Goal: Task Accomplishment & Management: Manage account settings

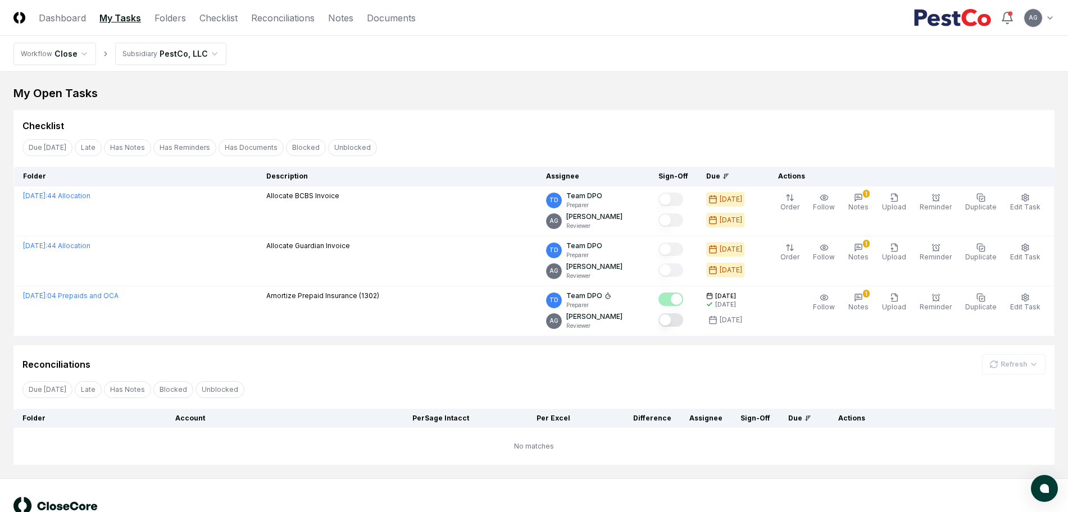
click at [327, 363] on div "Reconciliations Refresh" at bounding box center [533, 364] width 1023 height 20
click at [268, 20] on link "Reconciliations" at bounding box center [282, 17] width 63 height 13
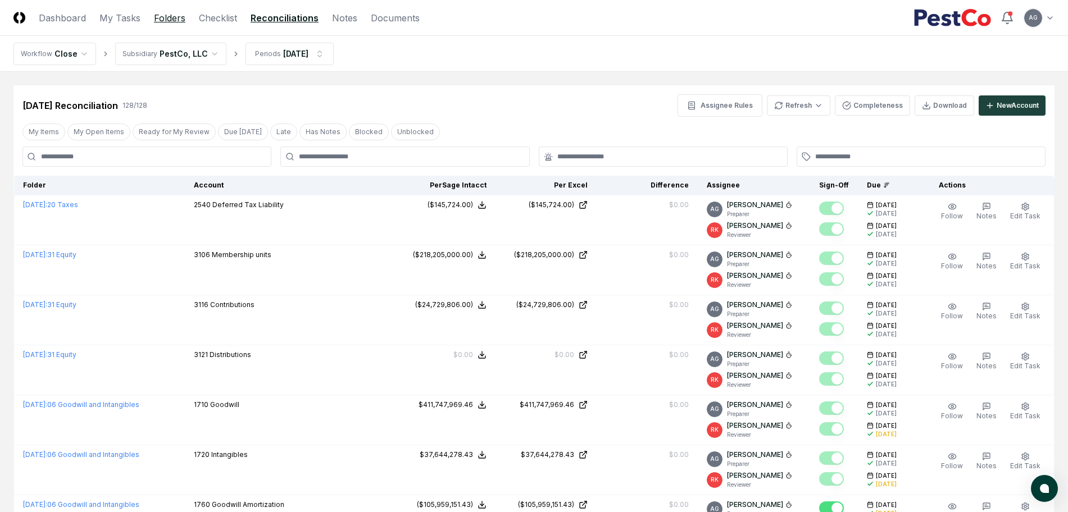
click at [165, 19] on link "Folders" at bounding box center [169, 17] width 31 height 13
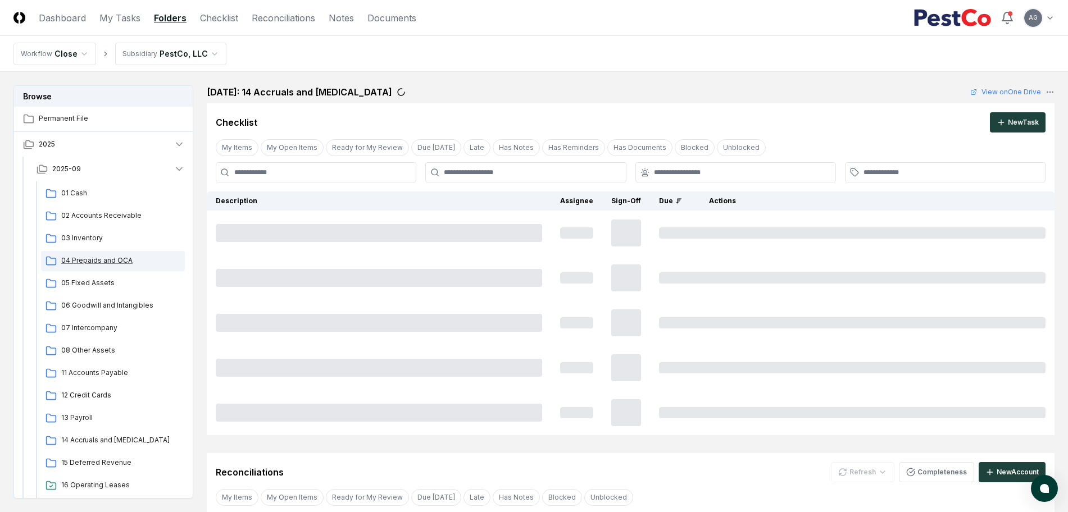
click at [104, 261] on span "04 Prepaids and OCA" at bounding box center [120, 261] width 119 height 10
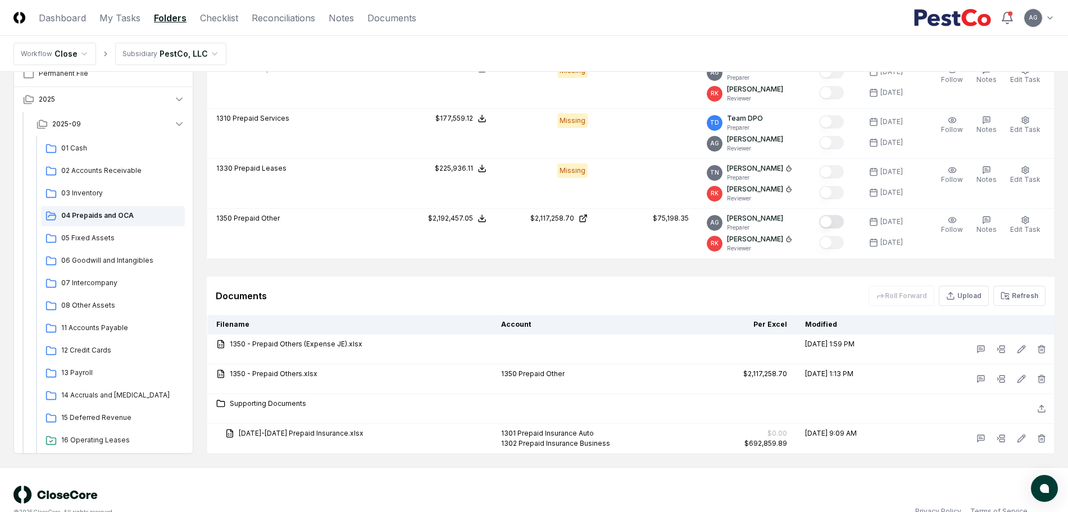
scroll to position [419, 0]
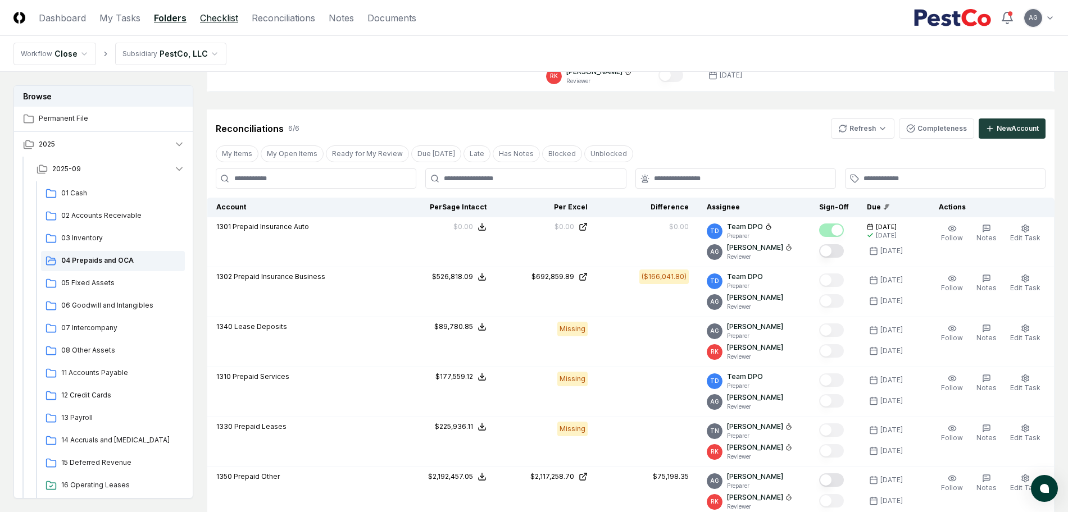
click at [213, 21] on link "Checklist" at bounding box center [219, 17] width 38 height 13
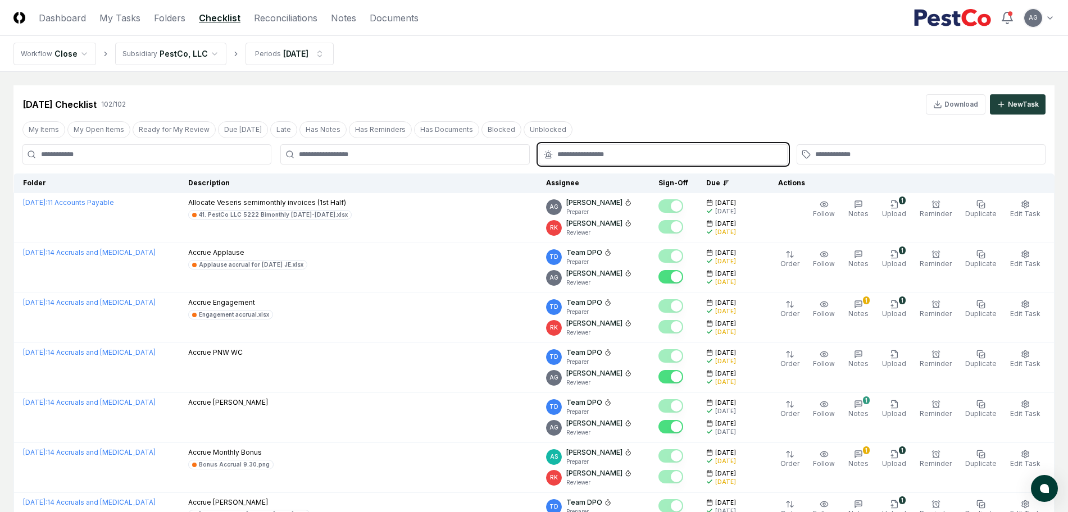
click at [646, 154] on input "text" at bounding box center [668, 154] width 223 height 10
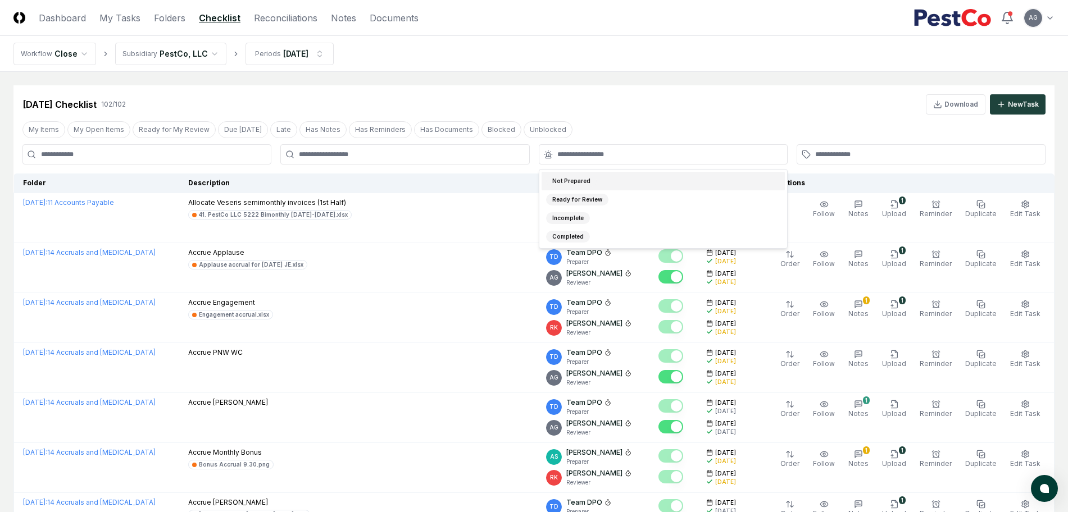
click at [425, 162] on div at bounding box center [404, 154] width 249 height 20
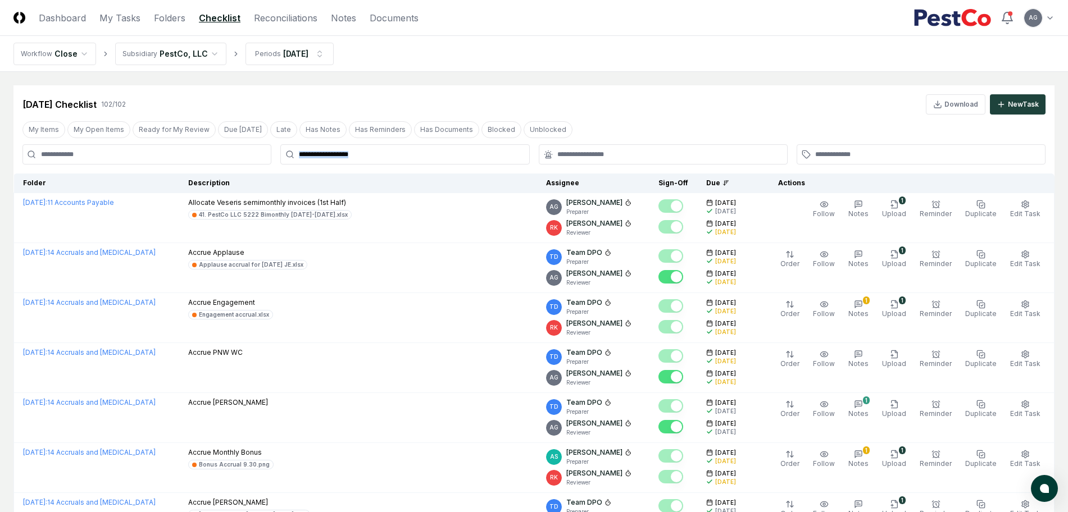
click at [425, 161] on div at bounding box center [404, 154] width 249 height 20
click at [386, 152] on input "text" at bounding box center [410, 154] width 223 height 10
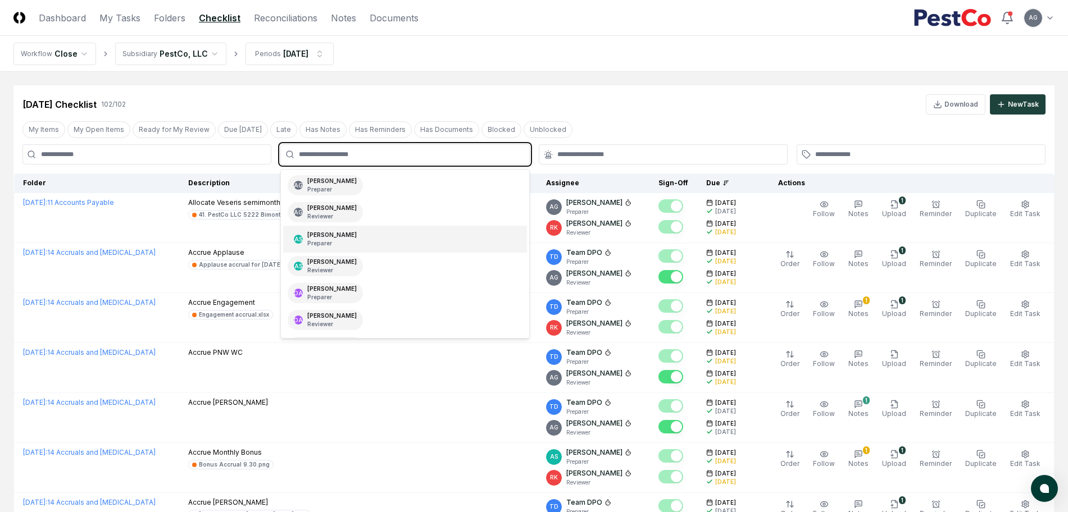
scroll to position [211, 0]
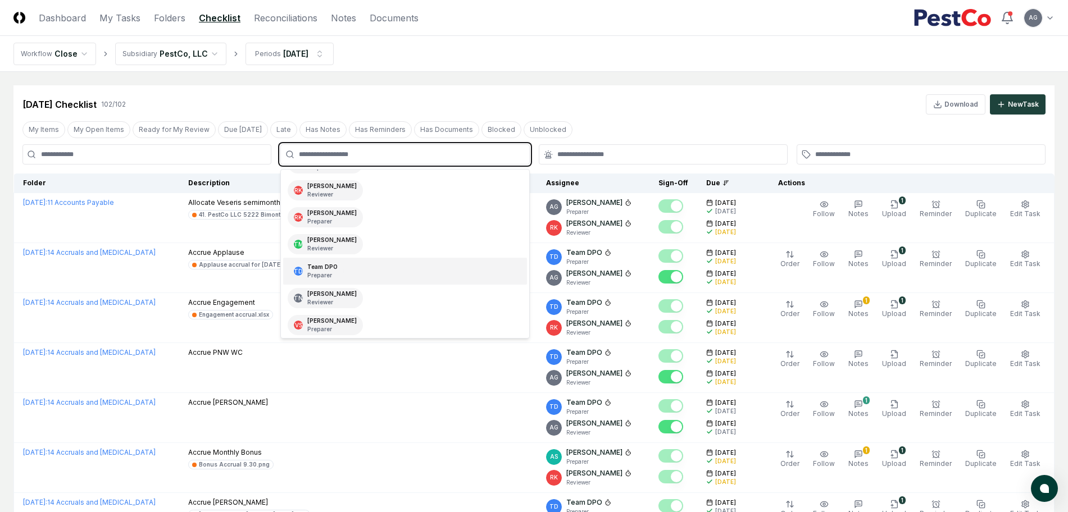
click at [357, 267] on div "TD Team DPO Preparer" at bounding box center [404, 271] width 243 height 27
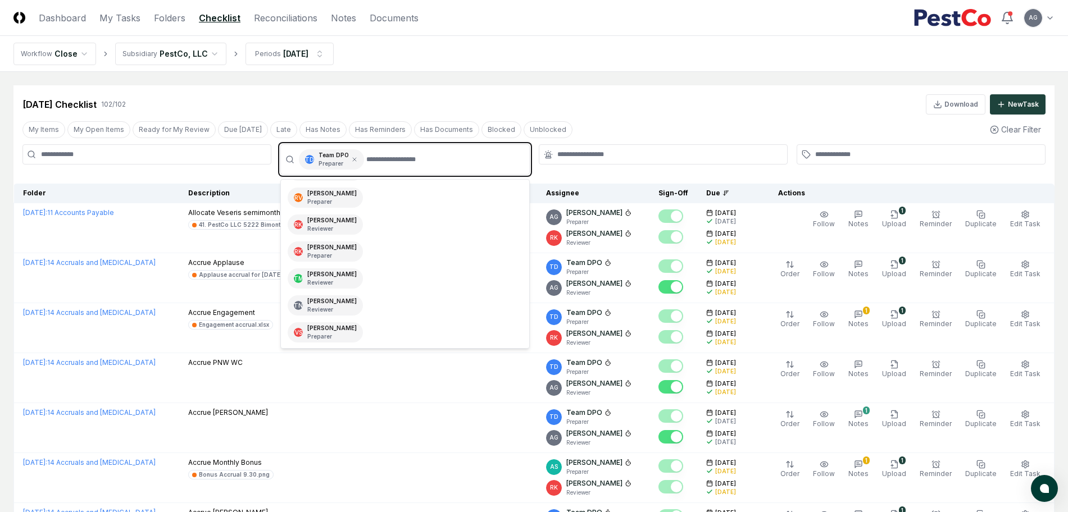
scroll to position [186, 0]
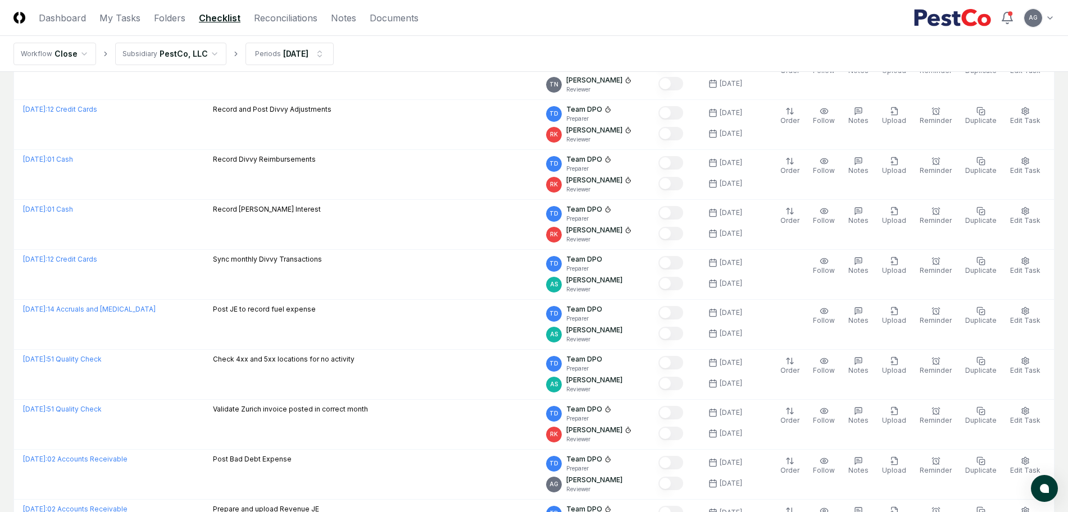
scroll to position [1193, 0]
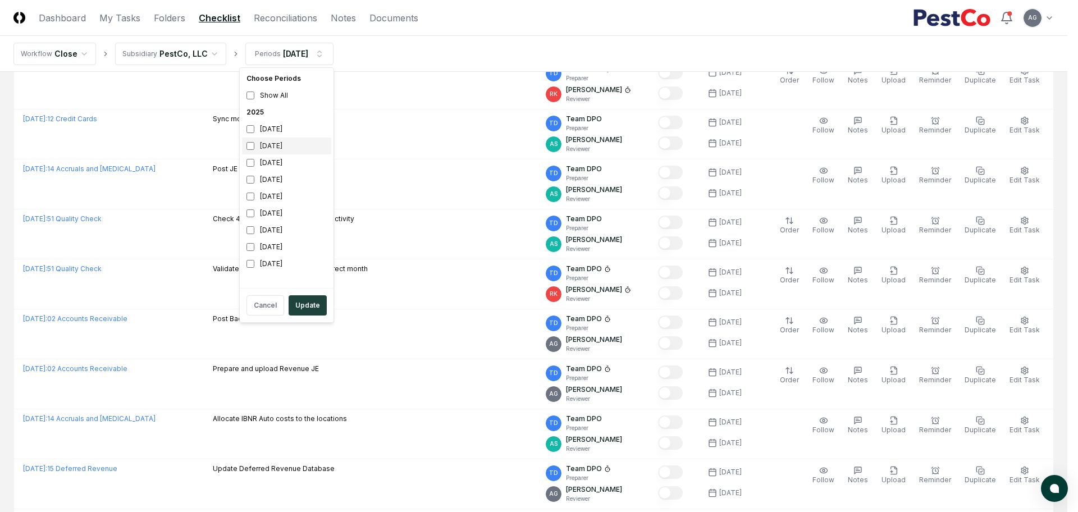
click at [245, 152] on div "[DATE]" at bounding box center [286, 146] width 89 height 17
click at [313, 307] on button "Update" at bounding box center [308, 305] width 38 height 20
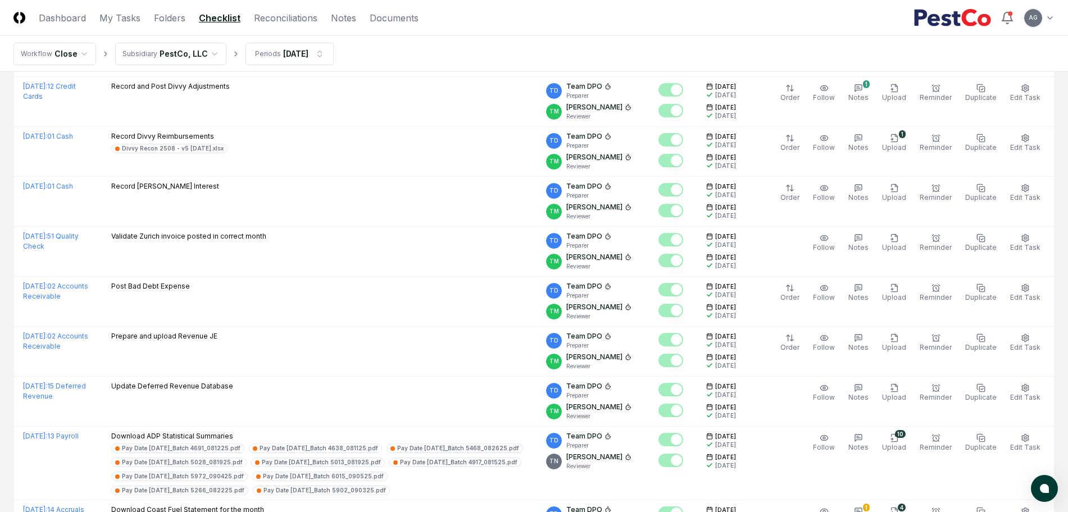
scroll to position [894, 0]
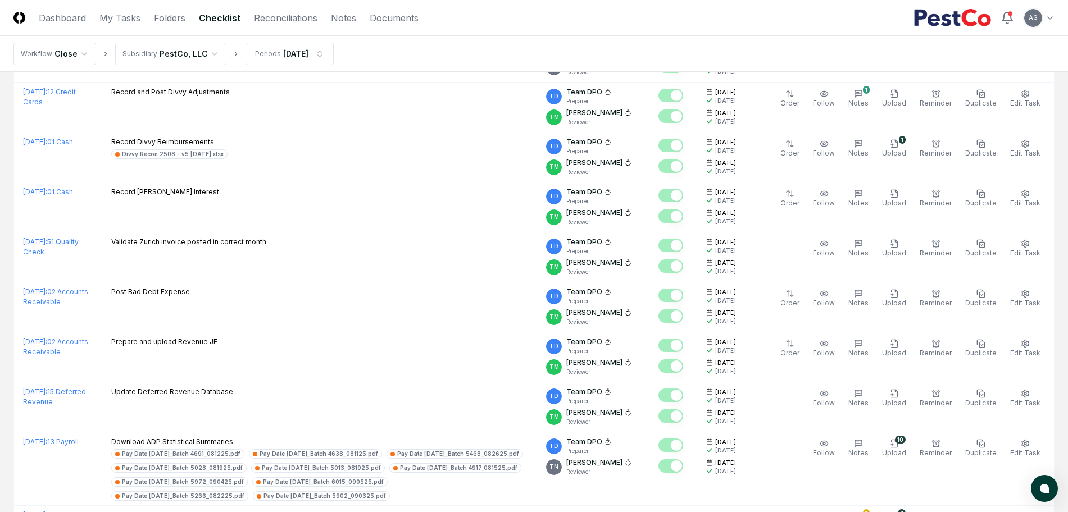
click at [503, 49] on nav "Workflow Close Subsidiary PestCo, LLC Periods [DATE]" at bounding box center [534, 54] width 1068 height 36
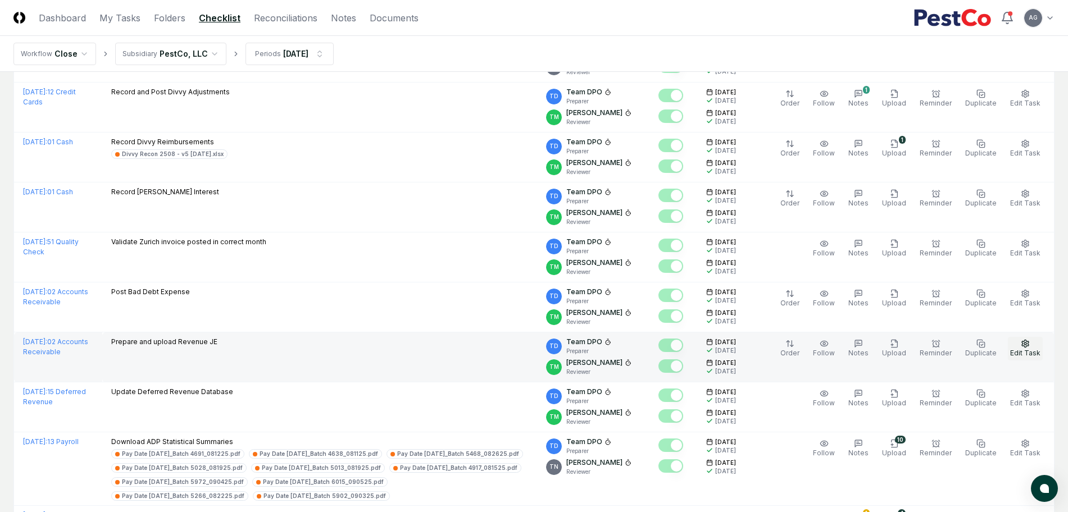
click at [1025, 343] on circle "button" at bounding box center [1025, 344] width 2 height 2
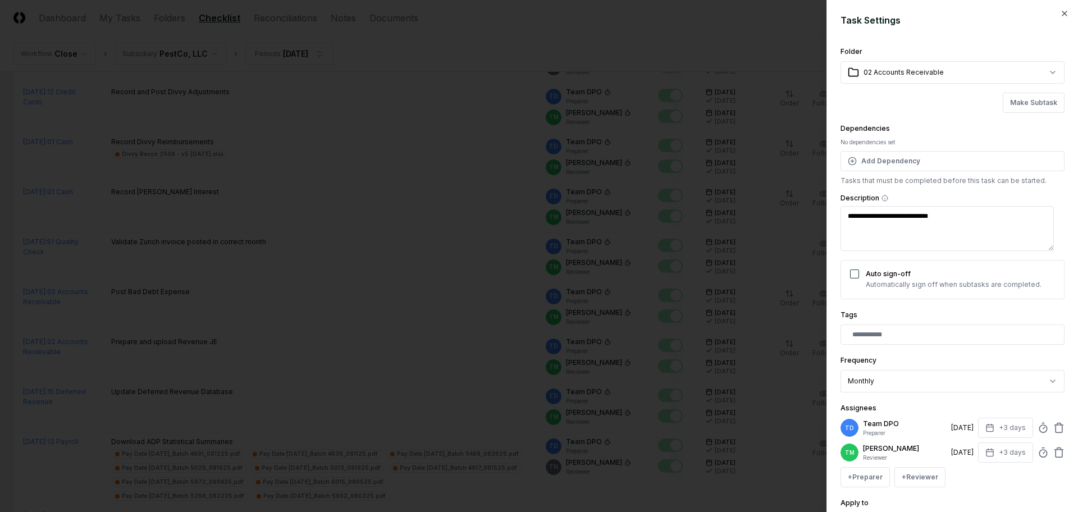
click at [441, 341] on div at bounding box center [539, 256] width 1078 height 512
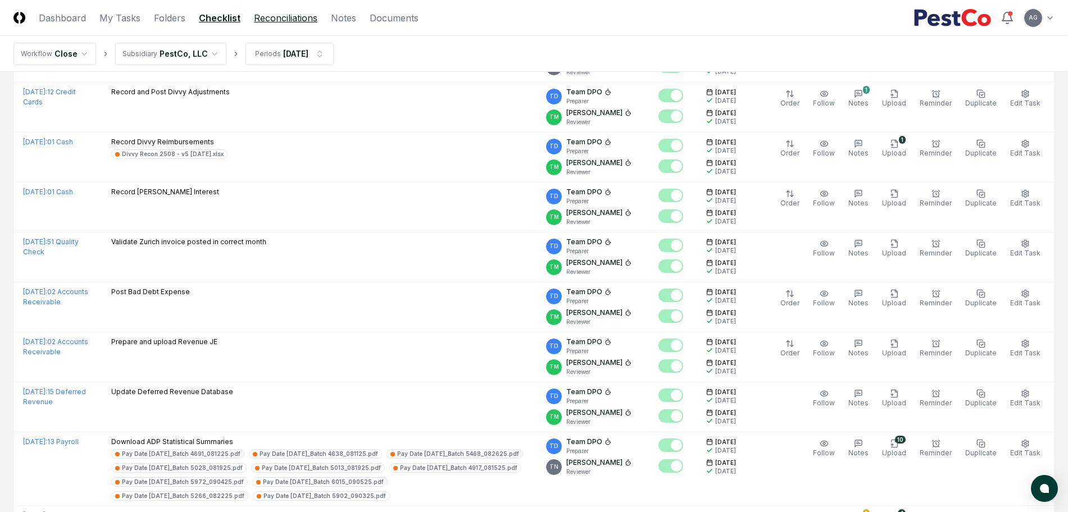
click at [263, 21] on link "Reconciliations" at bounding box center [285, 17] width 63 height 13
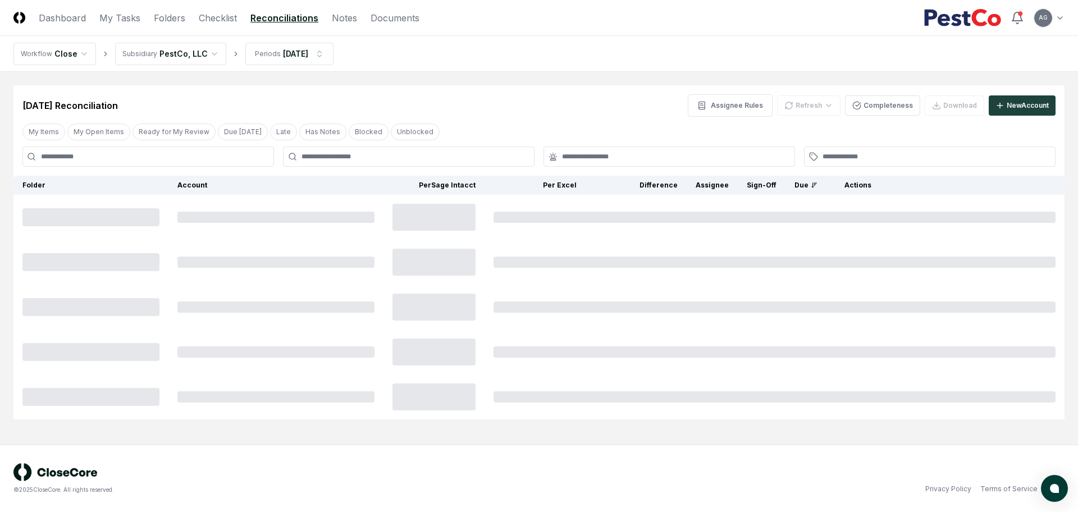
click at [211, 25] on header "CloseCore Dashboard My Tasks Folders Checklist Reconciliations Notes Documents …" at bounding box center [539, 18] width 1078 height 36
click at [212, 20] on link "Checklist" at bounding box center [218, 17] width 38 height 13
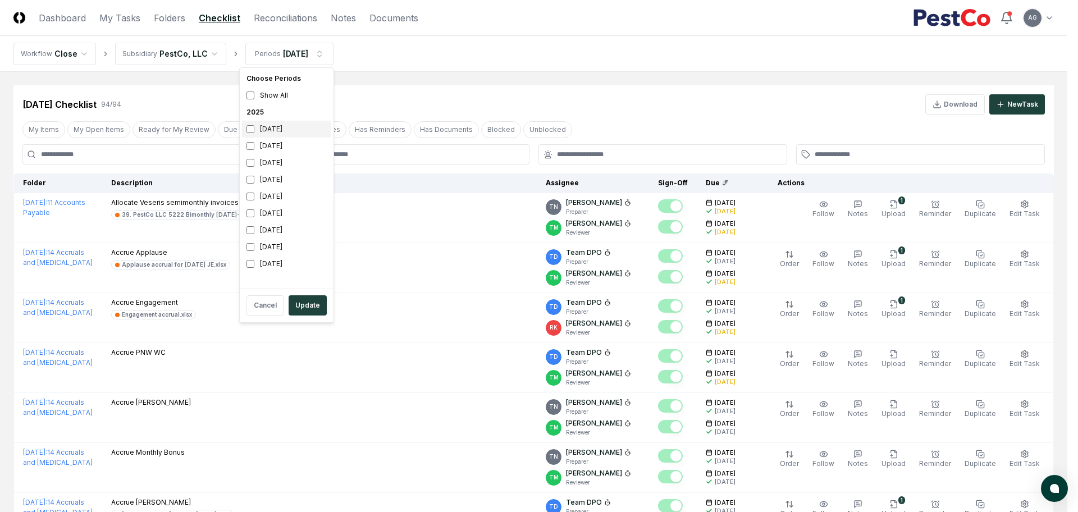
click at [264, 135] on div "[DATE]" at bounding box center [286, 129] width 89 height 17
click at [263, 147] on div "[DATE]" at bounding box center [286, 146] width 89 height 17
click at [309, 299] on button "Update" at bounding box center [308, 305] width 38 height 20
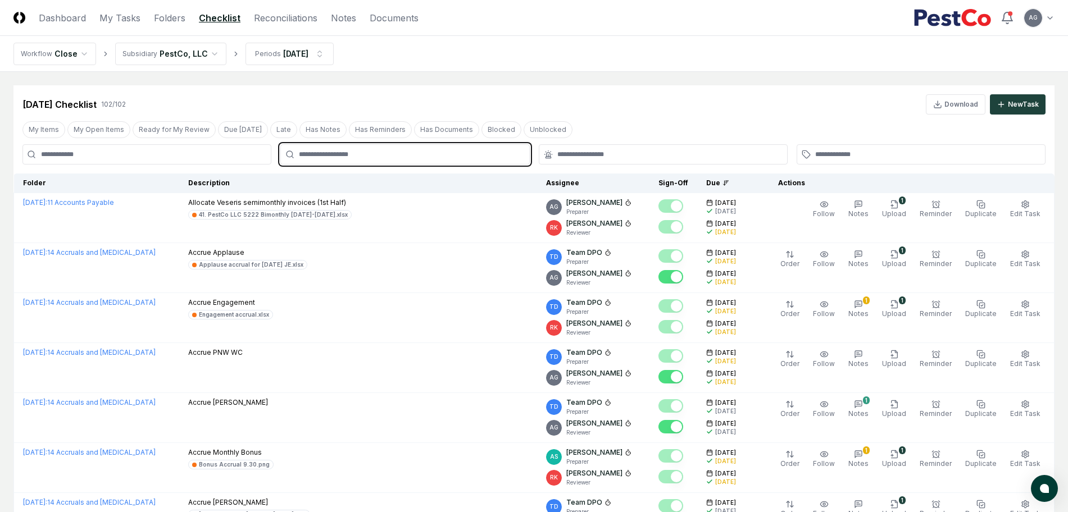
click at [362, 154] on input "text" at bounding box center [410, 154] width 223 height 10
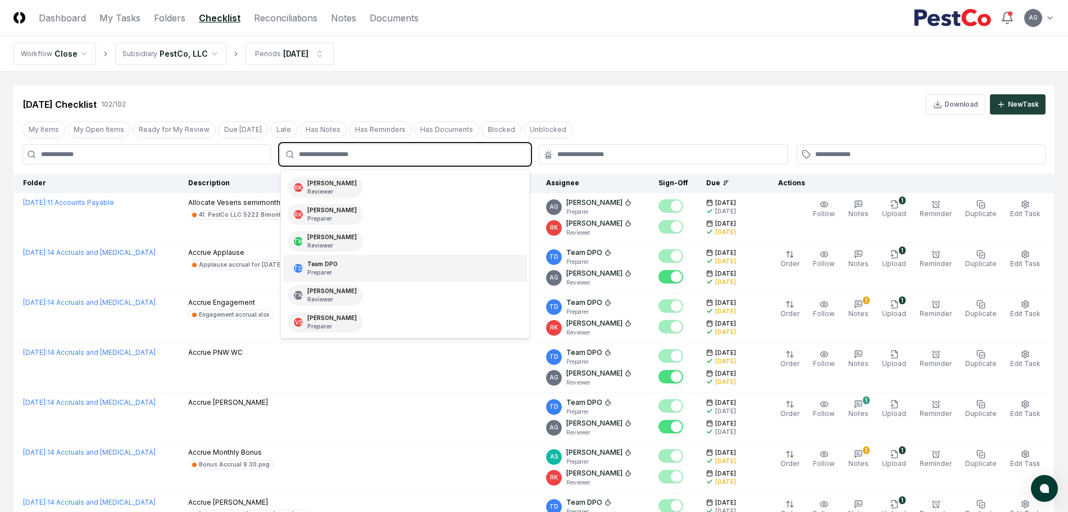
click at [371, 269] on div "TD Team DPO Preparer" at bounding box center [404, 268] width 243 height 27
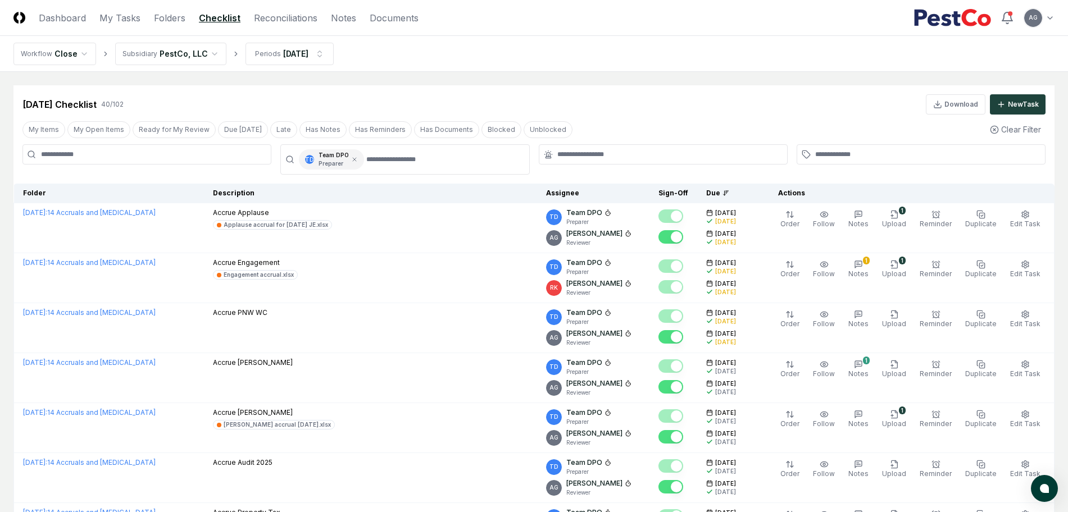
click at [530, 61] on nav "Workflow Close Subsidiary PestCo, LLC Periods [DATE]" at bounding box center [534, 54] width 1068 height 36
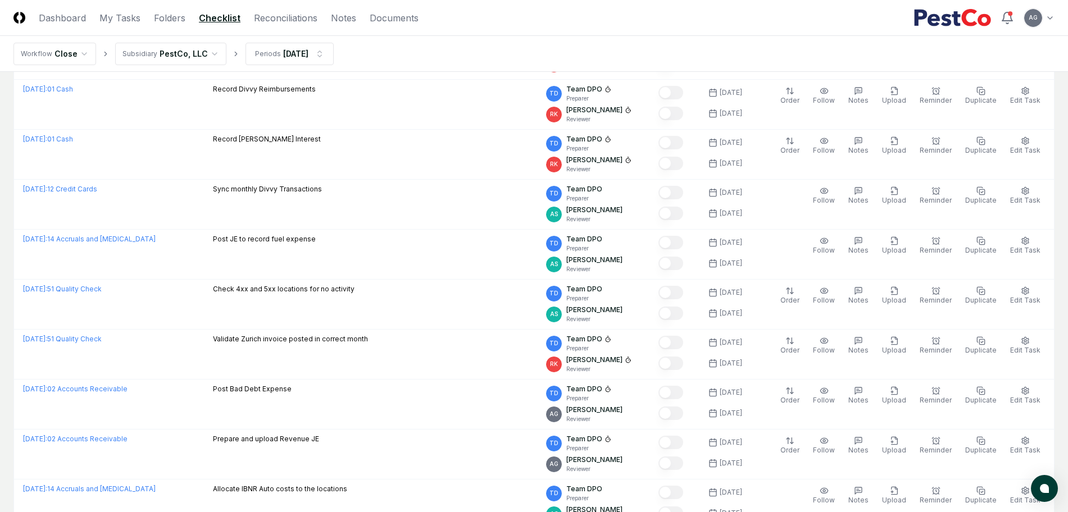
scroll to position [1193, 0]
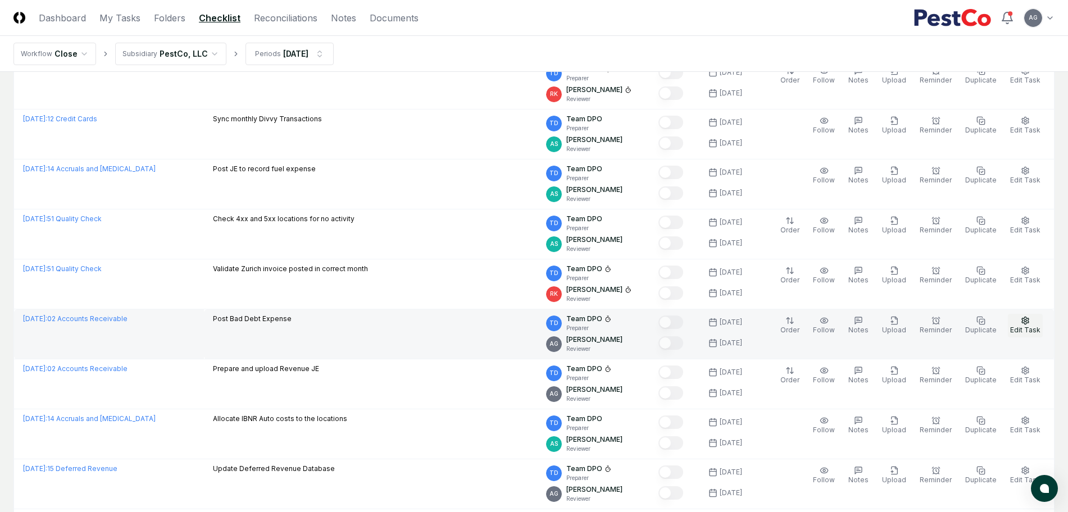
click at [1037, 332] on span "Edit Task" at bounding box center [1025, 330] width 30 height 8
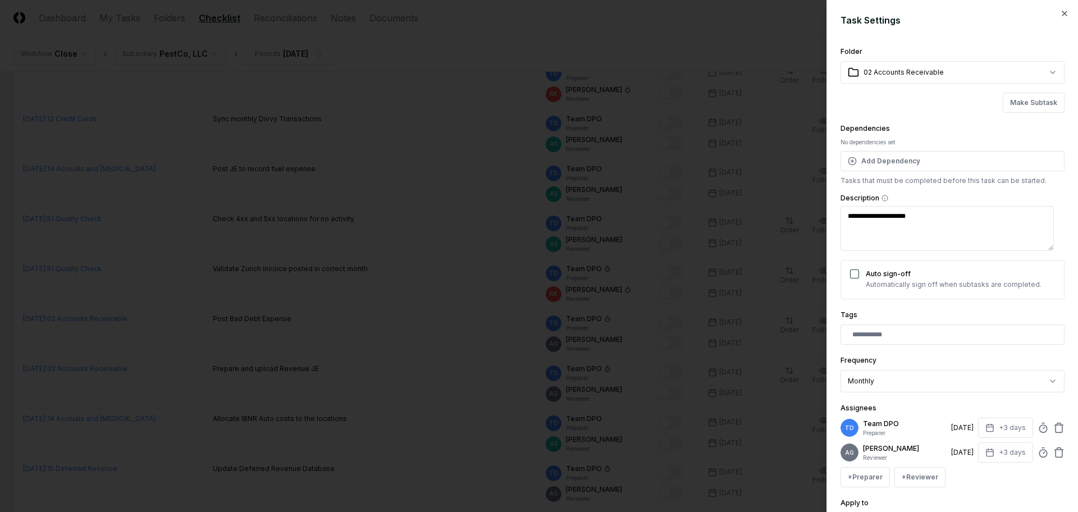
click at [442, 359] on div at bounding box center [539, 256] width 1078 height 512
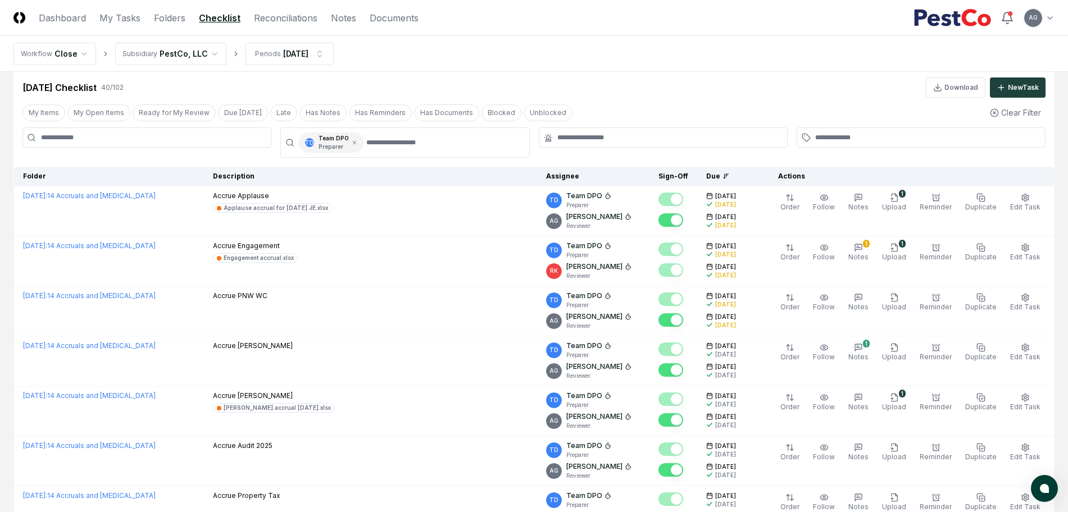
scroll to position [0, 0]
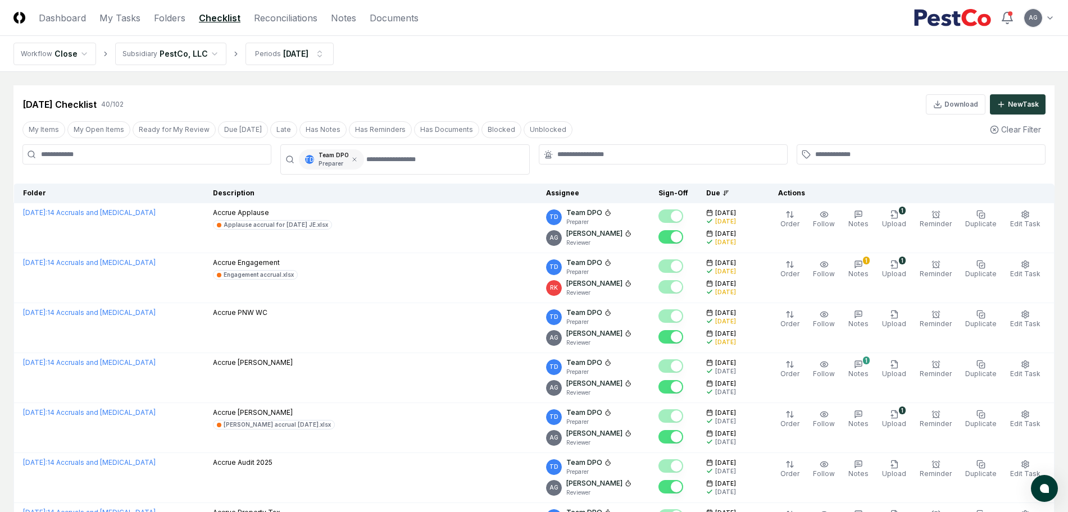
click at [358, 161] on div "TD Team DPO Preparer" at bounding box center [331, 159] width 65 height 20
click at [353, 159] on icon at bounding box center [354, 159] width 3 height 3
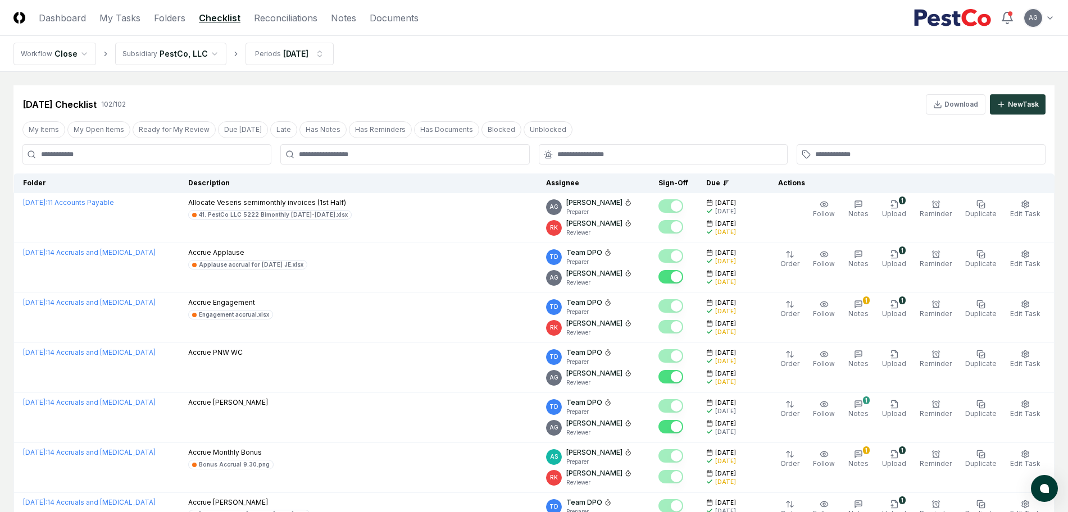
click at [115, 149] on input at bounding box center [146, 154] width 249 height 20
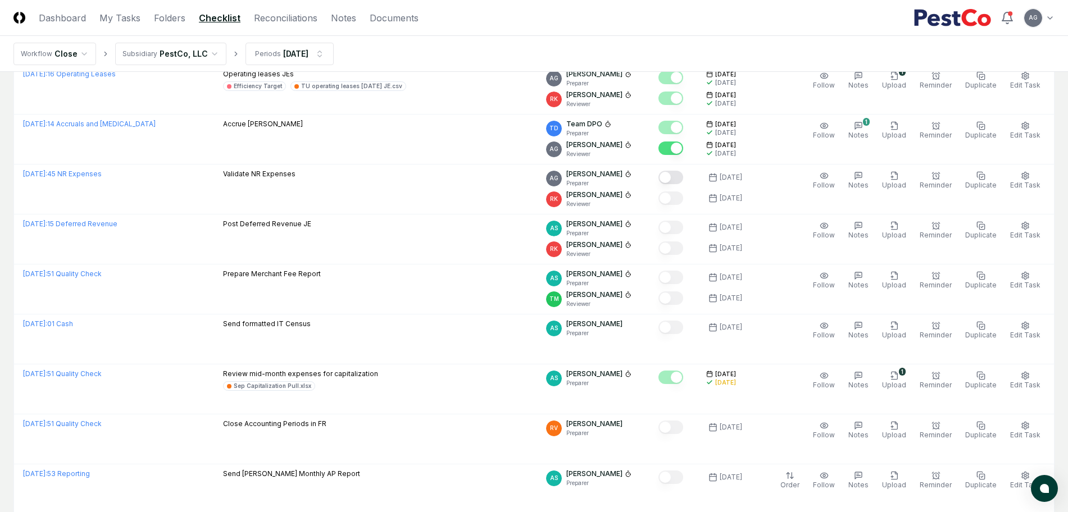
scroll to position [562, 0]
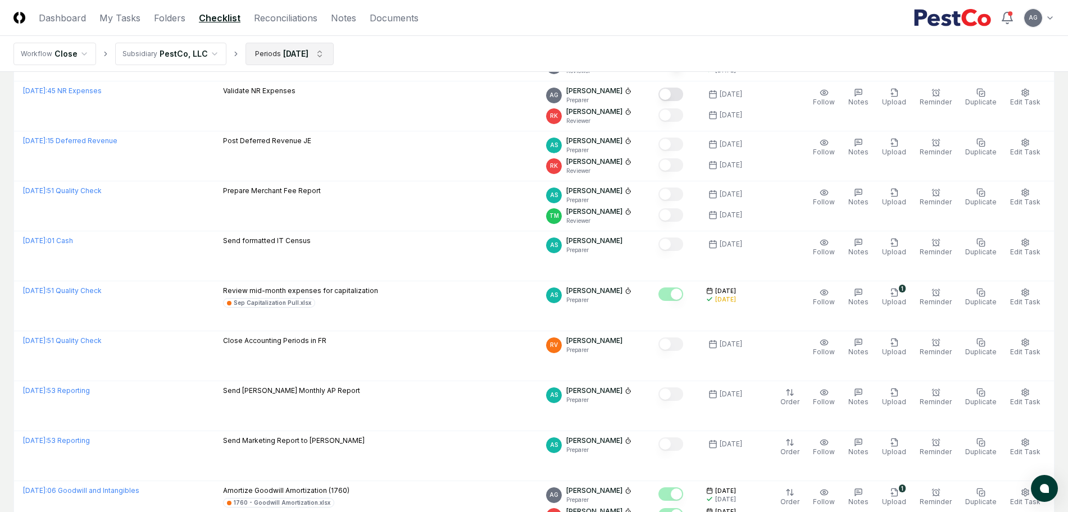
type input "*****"
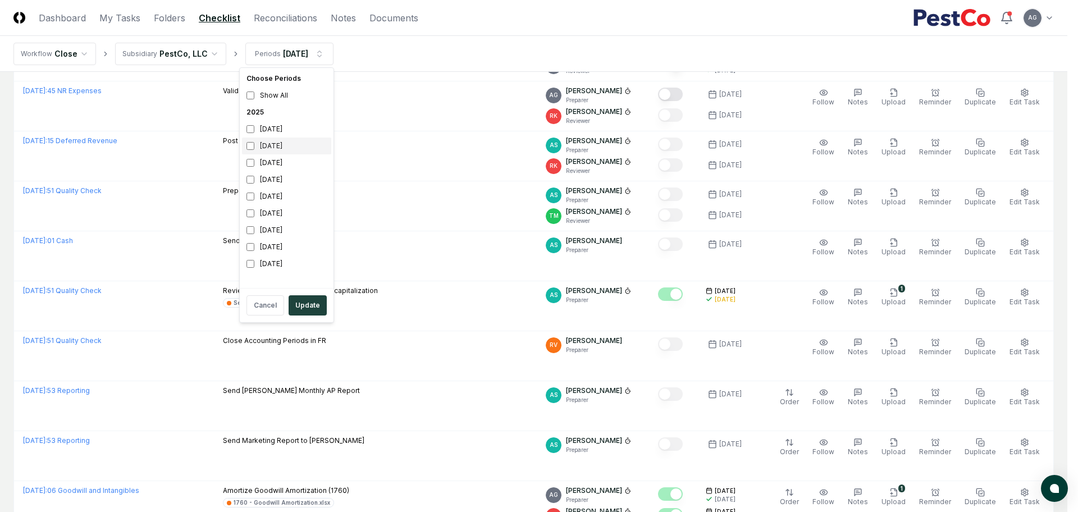
click at [289, 142] on div "[DATE]" at bounding box center [286, 146] width 89 height 17
click at [314, 304] on button "Update" at bounding box center [308, 305] width 38 height 20
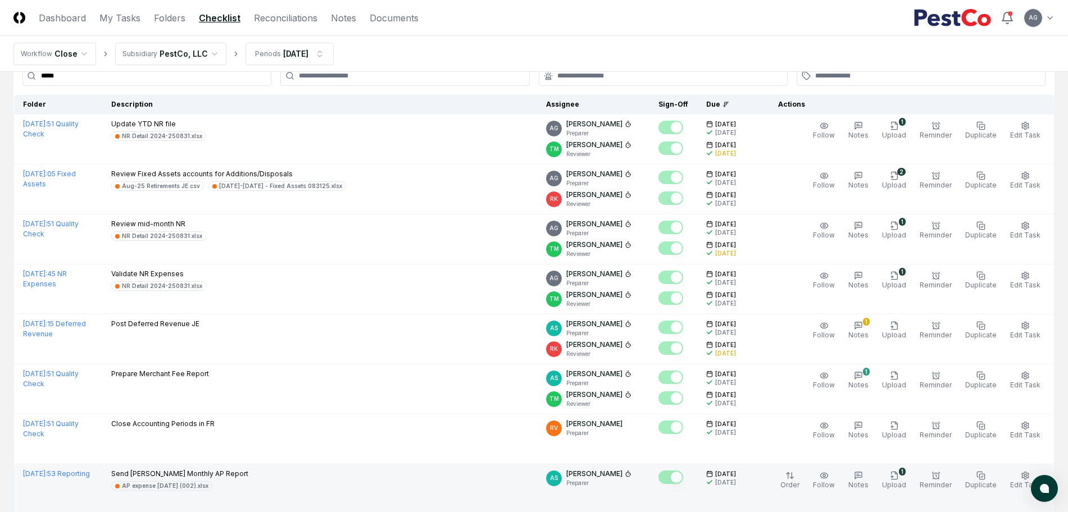
scroll to position [70, 0]
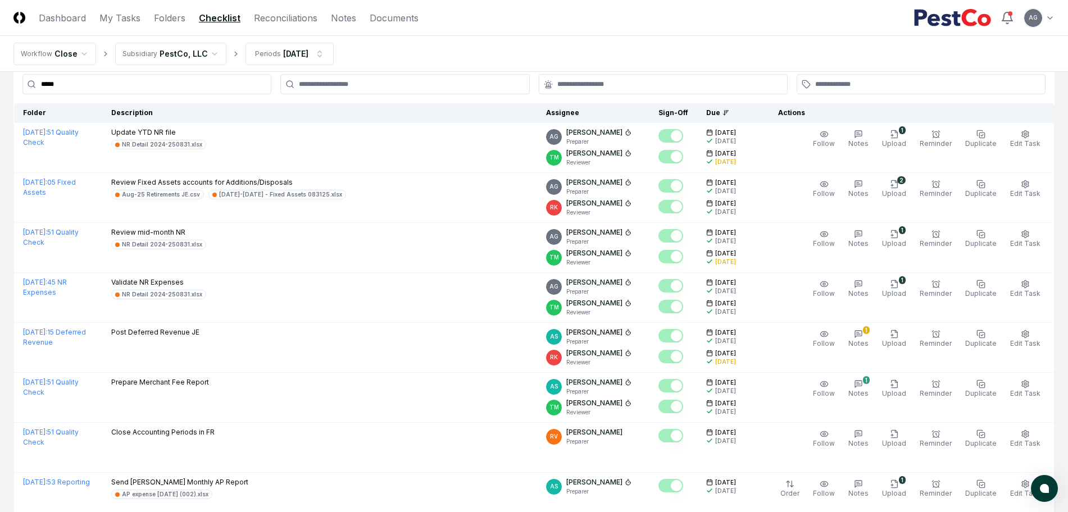
drag, startPoint x: 108, startPoint y: 84, endPoint x: 62, endPoint y: 83, distance: 46.6
click at [53, 84] on input "*****" at bounding box center [146, 84] width 249 height 20
click at [103, 79] on input "*****" at bounding box center [146, 84] width 249 height 20
click at [27, 83] on div "*****" at bounding box center [146, 84] width 249 height 20
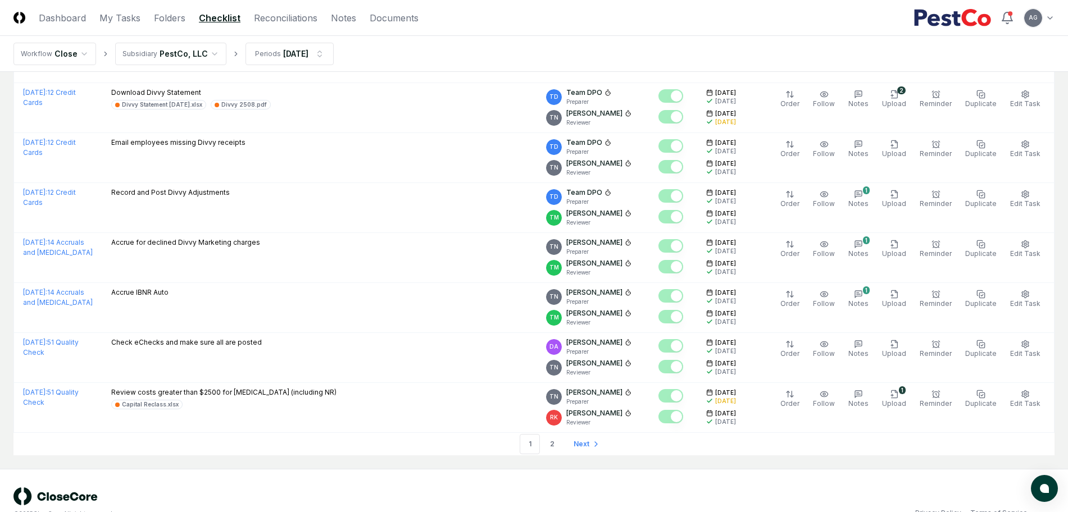
scroll to position [2293, 0]
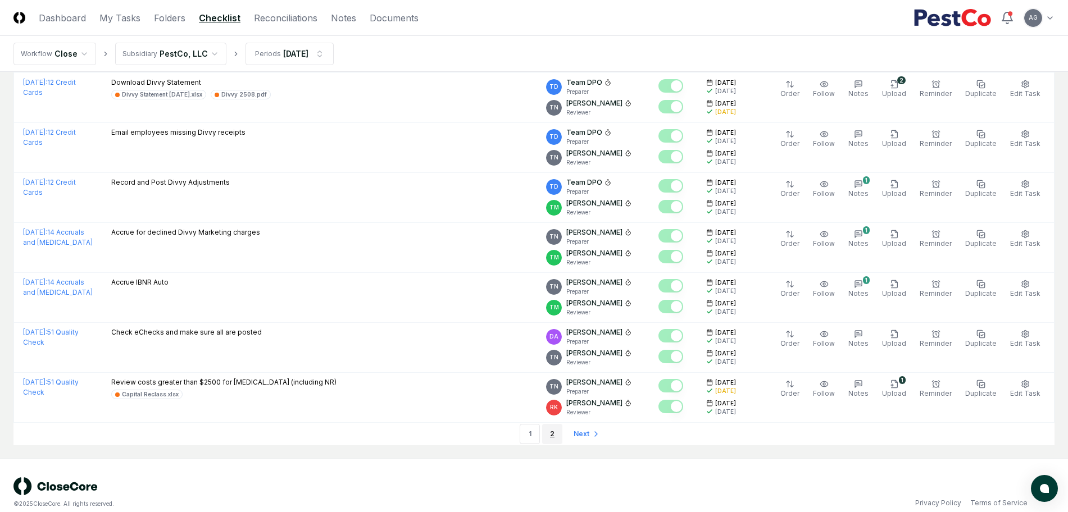
click at [551, 424] on link "2" at bounding box center [552, 434] width 20 height 20
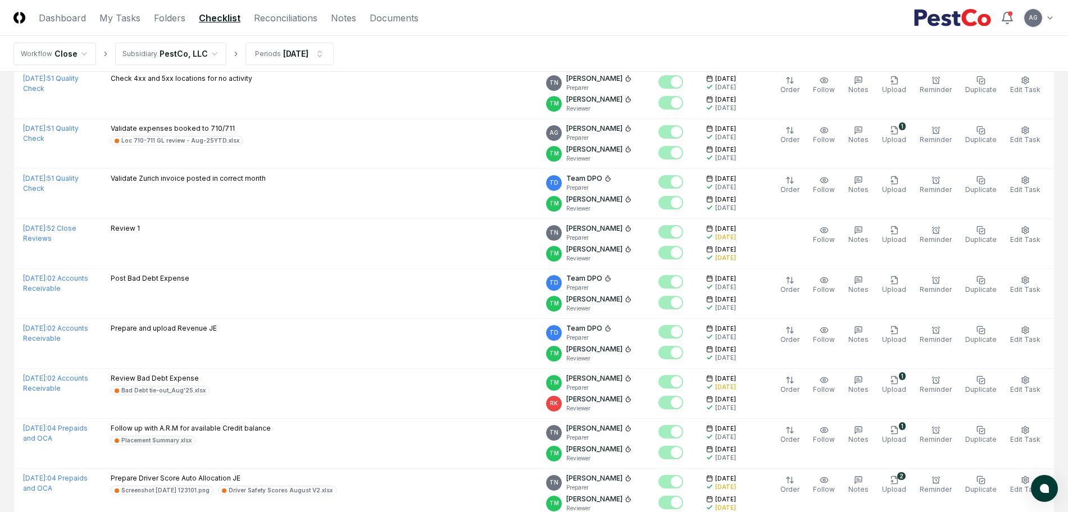
scroll to position [463, 0]
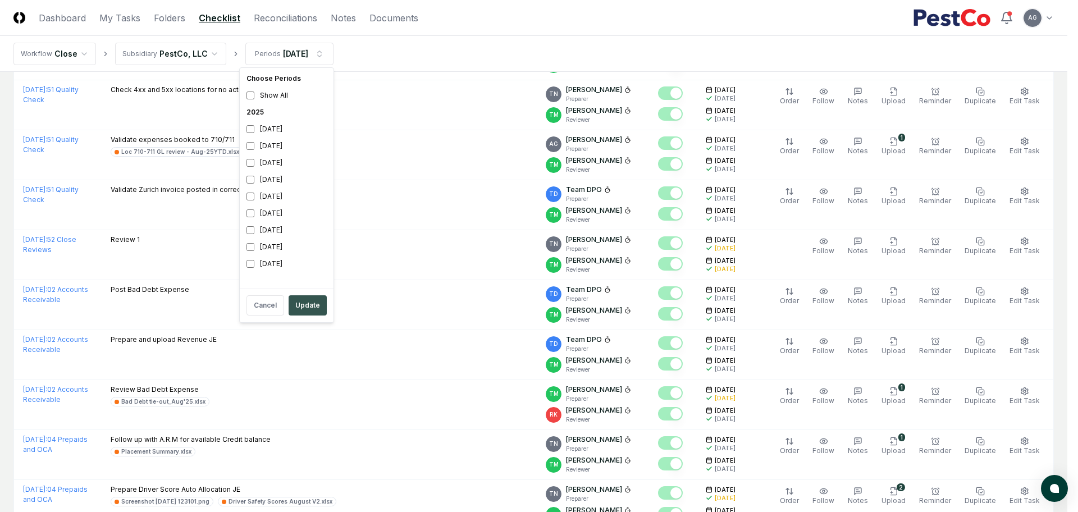
click at [307, 311] on button "Update" at bounding box center [308, 305] width 38 height 20
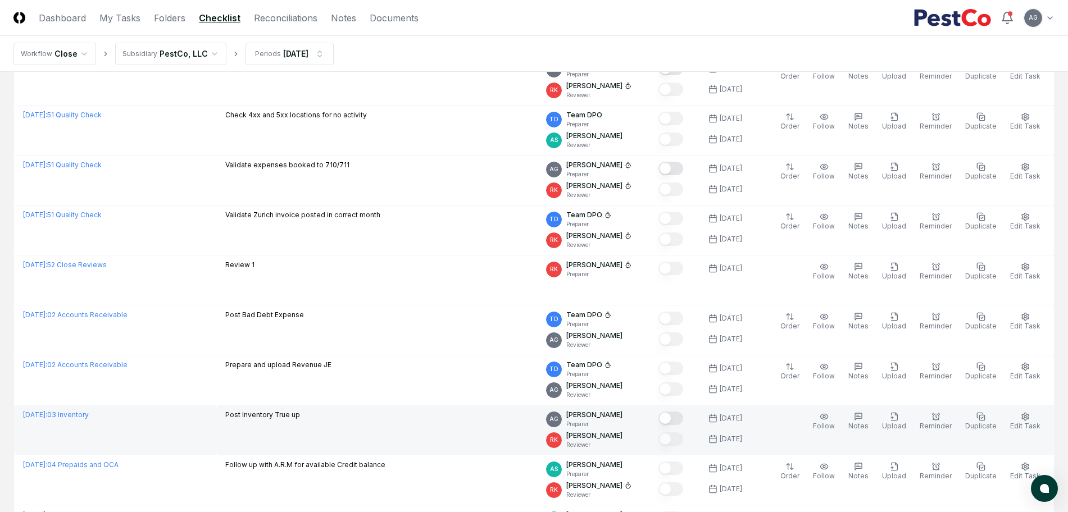
scroll to position [421, 0]
